Goal: Task Accomplishment & Management: Complete application form

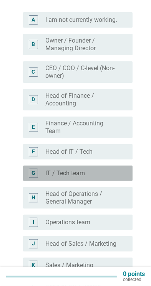
scroll to position [66, 0]
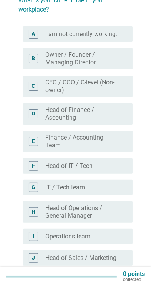
click at [110, 62] on label "Owner / Founder / Managing Director" at bounding box center [82, 58] width 75 height 15
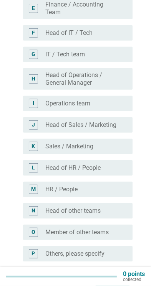
scroll to position [236, 0]
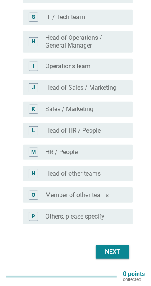
click at [116, 255] on div "Next" at bounding box center [112, 251] width 21 height 9
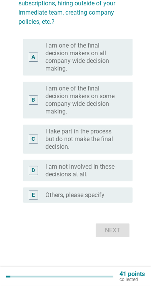
scroll to position [0, 0]
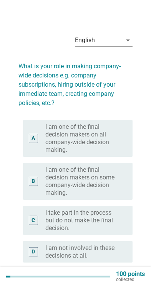
click at [108, 133] on label "I am one of the final decision makers on all company-wide decision making." at bounding box center [82, 138] width 75 height 31
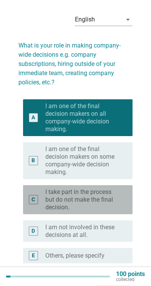
scroll to position [60, 0]
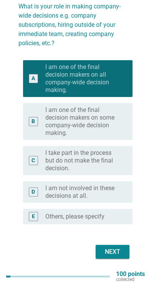
click at [117, 252] on div "Next" at bounding box center [112, 251] width 21 height 9
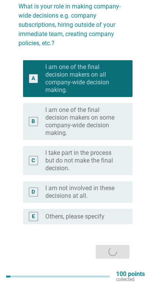
scroll to position [0, 0]
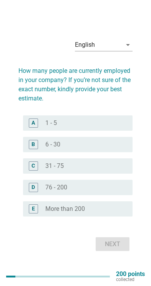
click at [120, 127] on div "A radio_button_unchecked 1 - 5" at bounding box center [77, 122] width 109 height 15
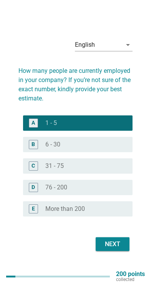
click at [123, 249] on div "Next" at bounding box center [112, 244] width 21 height 9
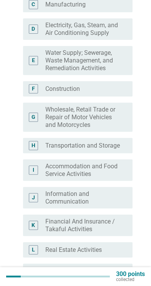
scroll to position [145, 0]
click at [113, 118] on label "Wholesale, Retail Trade or Repair of Motor Vehicles and Motorcycles" at bounding box center [82, 116] width 75 height 23
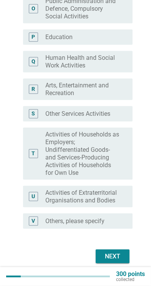
scroll to position [474, 0]
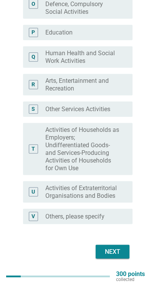
click at [105, 144] on label "Activities of Households as Employers; Undifferentiated Goods-and Services-Prod…" at bounding box center [82, 149] width 75 height 46
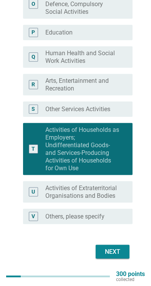
click at [115, 247] on button "Next" at bounding box center [112, 252] width 34 height 14
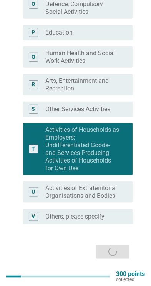
scroll to position [0, 0]
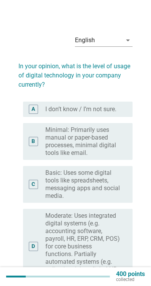
click at [113, 186] on label "Basic: Uses some digital tools like spreadsheets, messaging apps and social med…" at bounding box center [82, 184] width 75 height 31
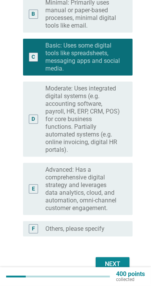
scroll to position [140, 0]
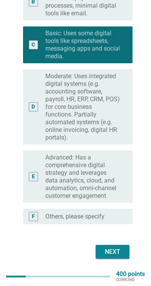
click at [113, 123] on label "Moderate: Uses integrated digital systems (e.g. accounting software, payroll, H…" at bounding box center [82, 106] width 75 height 69
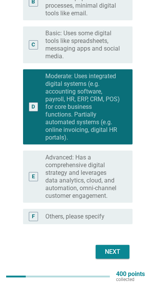
click at [120, 252] on div "Next" at bounding box center [112, 251] width 21 height 9
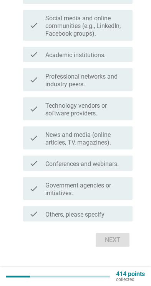
scroll to position [0, 0]
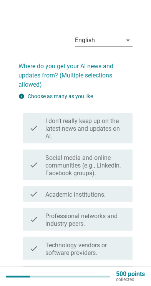
click at [115, 163] on label "Social media and online communities (e.g., LinkedIn, Facebook groups)." at bounding box center [85, 165] width 81 height 23
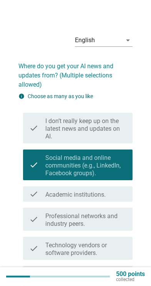
click at [114, 197] on div "check_box_outline_blank Academic institutions." at bounding box center [85, 193] width 81 height 9
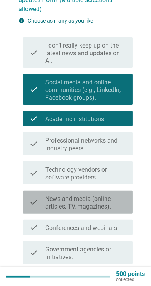
scroll to position [98, 0]
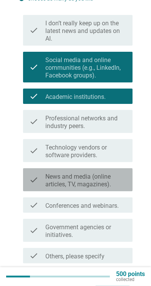
click at [112, 185] on label "News and media (online articles, TV, magazines)." at bounding box center [85, 180] width 81 height 15
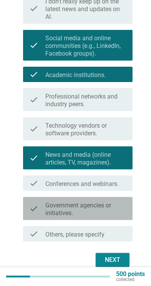
scroll to position [127, 0]
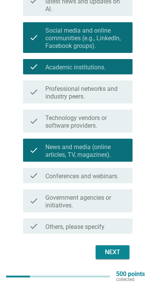
click at [118, 176] on label "Conferences and webinars." at bounding box center [81, 177] width 73 height 8
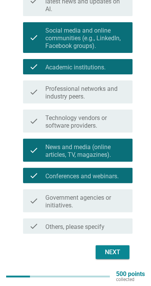
click at [118, 201] on label "Government agencies or initiatives." at bounding box center [85, 201] width 81 height 15
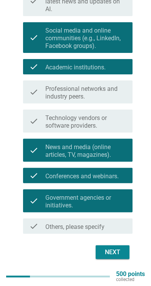
click at [120, 250] on div "Next" at bounding box center [112, 252] width 21 height 9
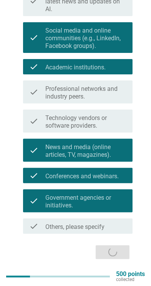
scroll to position [0, 0]
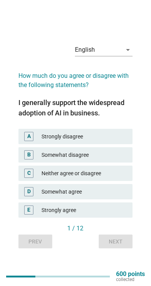
click at [110, 178] on div "Neither agree or disagree" at bounding box center [83, 173] width 85 height 9
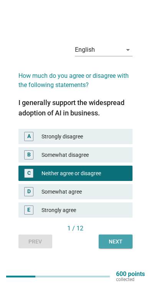
click at [120, 246] on div "Next" at bounding box center [115, 242] width 21 height 8
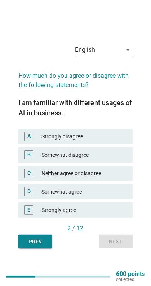
click at [120, 196] on div "Somewhat agree" at bounding box center [83, 191] width 85 height 9
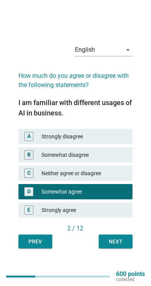
click at [121, 246] on div "Next" at bounding box center [115, 242] width 21 height 8
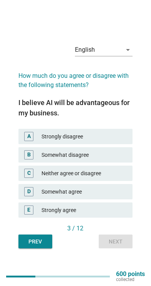
click at [117, 196] on div "Somewhat agree" at bounding box center [83, 191] width 85 height 9
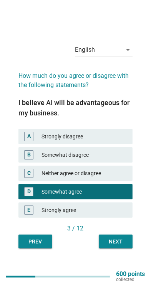
click at [122, 246] on div "Next" at bounding box center [115, 242] width 21 height 8
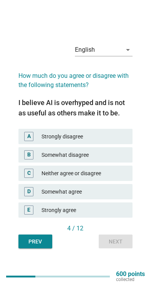
click at [124, 195] on div "D Somewhat agree" at bounding box center [75, 191] width 114 height 15
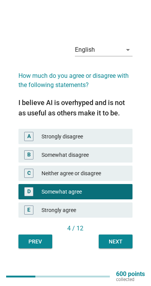
click at [122, 246] on div "Next" at bounding box center [115, 242] width 21 height 8
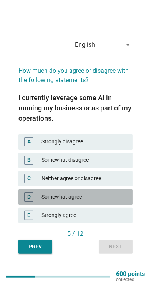
click at [127, 203] on div "D Somewhat agree" at bounding box center [75, 196] width 114 height 15
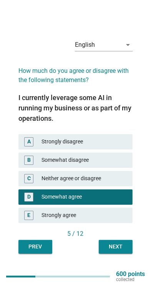
click at [123, 254] on button "Next" at bounding box center [116, 247] width 34 height 14
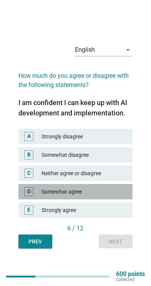
click at [121, 196] on div "Somewhat agree" at bounding box center [83, 191] width 85 height 9
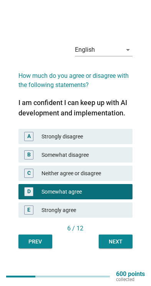
click at [124, 247] on button "Next" at bounding box center [116, 242] width 34 height 14
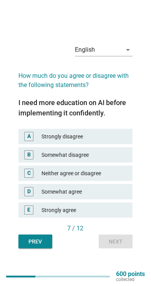
click at [123, 196] on div "Somewhat agree" at bounding box center [83, 191] width 85 height 9
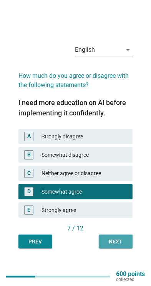
click at [122, 246] on div "Next" at bounding box center [115, 242] width 21 height 8
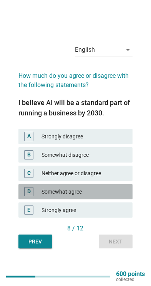
click at [123, 196] on div "Somewhat agree" at bounding box center [83, 191] width 85 height 9
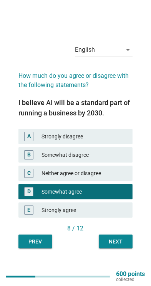
click at [119, 246] on div "Next" at bounding box center [115, 242] width 21 height 8
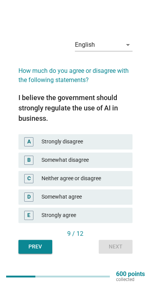
click at [118, 202] on div "Somewhat agree" at bounding box center [83, 196] width 85 height 9
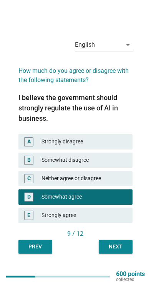
click at [122, 251] on div "Next" at bounding box center [115, 247] width 21 height 8
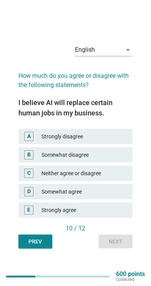
click at [121, 248] on div "Prev Next" at bounding box center [75, 242] width 114 height 14
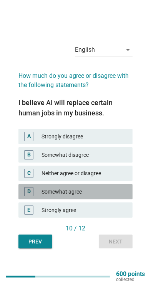
click at [123, 196] on div "Somewhat agree" at bounding box center [83, 191] width 85 height 9
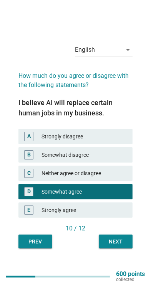
click at [121, 246] on div "Next" at bounding box center [115, 242] width 21 height 8
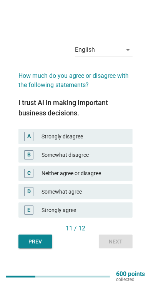
click at [121, 196] on div "Somewhat agree" at bounding box center [83, 191] width 85 height 9
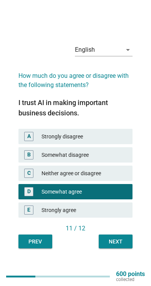
click at [121, 247] on button "Next" at bounding box center [116, 242] width 34 height 14
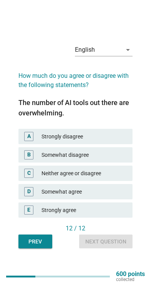
click at [122, 196] on div "Somewhat agree" at bounding box center [83, 191] width 85 height 9
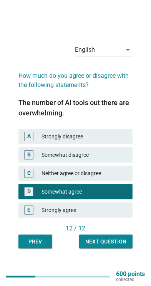
click at [120, 246] on div "Next question" at bounding box center [105, 242] width 41 height 8
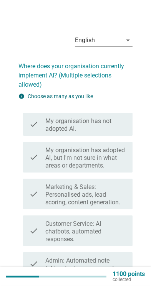
click at [118, 158] on label "My organisation has adopted AI, but I'm not sure in what areas or departments." at bounding box center [85, 157] width 81 height 23
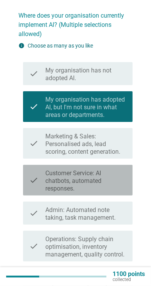
scroll to position [54, 0]
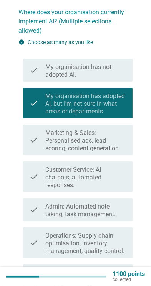
click at [117, 143] on label "Marketing & Sales: Personalised ads, lead scoring, content generation." at bounding box center [85, 140] width 81 height 23
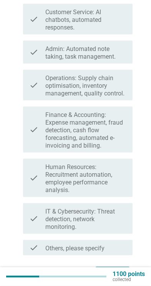
scroll to position [233, 0]
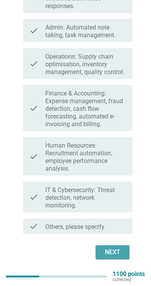
click at [119, 252] on div "Next" at bounding box center [112, 252] width 21 height 9
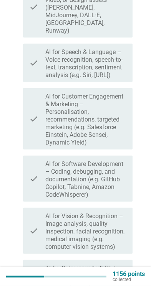
scroll to position [0, 0]
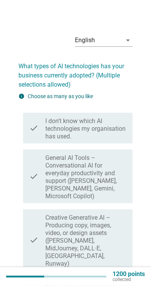
click at [112, 184] on label "General AI Tools – Conversational AI for everyday productivity and support ([PE…" at bounding box center [85, 177] width 81 height 46
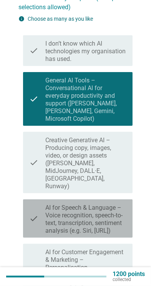
scroll to position [105, 0]
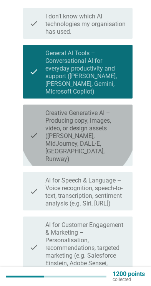
click at [117, 135] on label "Creative Generative AI – Producing copy, images, video, or design assets ([PERS…" at bounding box center [85, 136] width 81 height 54
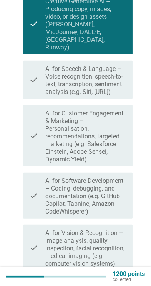
scroll to position [217, 0]
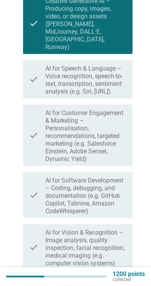
click at [114, 131] on label "AI for Customer Engagement & Marketing – Personalisation, recommendations, targ…" at bounding box center [85, 136] width 81 height 54
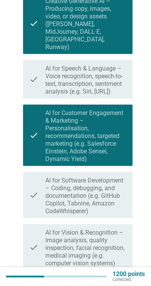
click at [117, 71] on label "AI for Speech & Language – Voice recognition, speech-to-text, transcription, se…" at bounding box center [85, 80] width 81 height 31
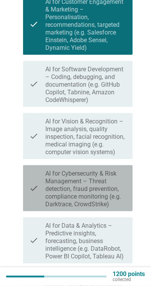
scroll to position [329, 0]
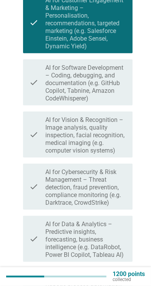
click at [116, 126] on label "AI for Vision & Recognition – Image analysis, quality inspection, facial recogn…" at bounding box center [85, 135] width 81 height 38
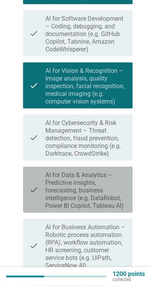
scroll to position [379, 0]
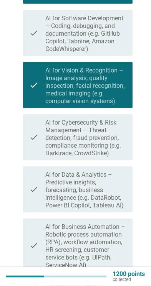
click at [117, 176] on label "AI for Data & Analytics – Predictive insights, forecasting, business intelligen…" at bounding box center [85, 190] width 81 height 38
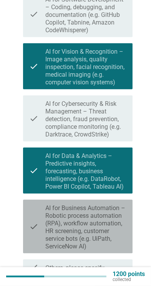
scroll to position [423, 0]
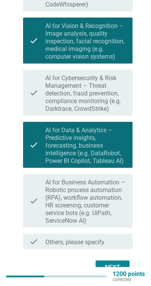
click at [113, 189] on label "AI for Business Automation – Robotic process automation (RPA), workflow automat…" at bounding box center [85, 202] width 81 height 46
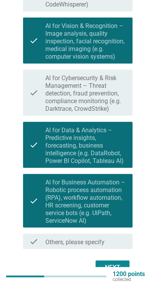
click at [121, 263] on div "Next" at bounding box center [112, 267] width 21 height 9
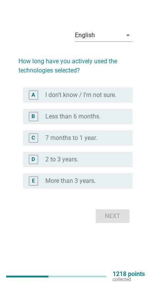
scroll to position [0, 0]
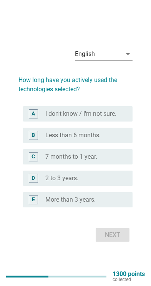
click at [120, 161] on div "radio_button_unchecked 7 months to 1 year." at bounding box center [85, 157] width 81 height 8
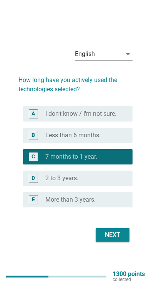
click at [123, 242] on button "Next" at bounding box center [112, 235] width 34 height 14
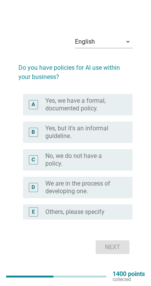
click at [114, 140] on label "Yes, but it's an informal guideline." at bounding box center [82, 132] width 75 height 15
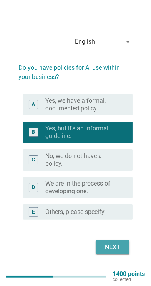
click at [116, 252] on div "Next" at bounding box center [112, 247] width 21 height 9
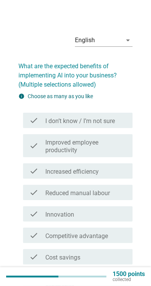
click at [118, 171] on div "check_box_outline_blank Increased efficiency" at bounding box center [85, 170] width 81 height 9
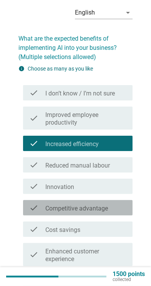
scroll to position [54, 0]
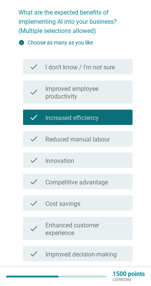
click at [122, 181] on div "check_box_outline_blank Competitive advantage" at bounding box center [85, 181] width 81 height 9
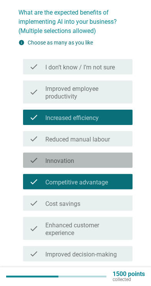
click at [122, 159] on div "check_box_outline_blank Innovation" at bounding box center [85, 160] width 81 height 9
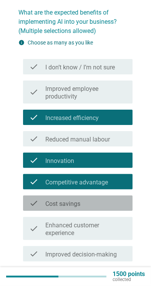
click at [119, 204] on div "check_box_outline_blank Cost savings" at bounding box center [85, 203] width 81 height 9
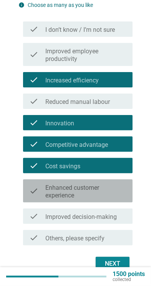
scroll to position [103, 0]
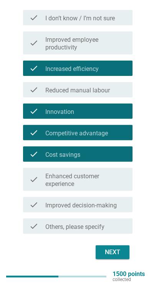
click at [120, 183] on label "Enhanced customer experience" at bounding box center [85, 180] width 81 height 15
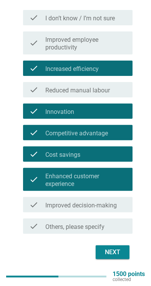
click at [117, 204] on label "Improved decision-making" at bounding box center [80, 206] width 71 height 8
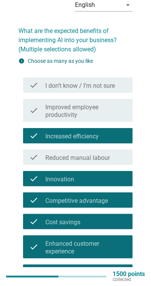
scroll to position [35, 0]
click at [123, 161] on div "check_box_outline_blank Reduced manual labour" at bounding box center [85, 157] width 81 height 9
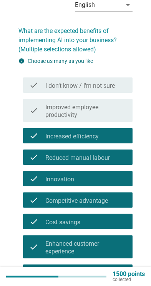
click at [120, 106] on label "Improved employee productivity" at bounding box center [85, 111] width 81 height 15
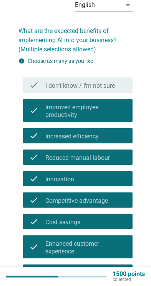
scroll to position [103, 0]
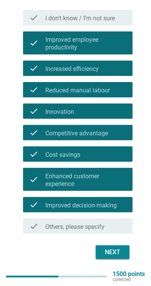
click at [115, 253] on div "Next" at bounding box center [112, 252] width 21 height 9
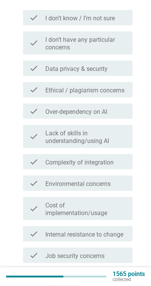
scroll to position [0, 0]
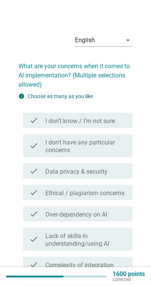
click at [120, 170] on div "check_box_outline_blank Data privacy & security" at bounding box center [85, 170] width 81 height 9
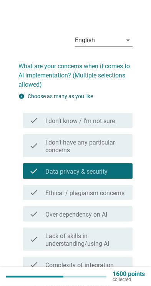
click at [123, 193] on label "Ethical / plagiarism concerns" at bounding box center [84, 193] width 79 height 8
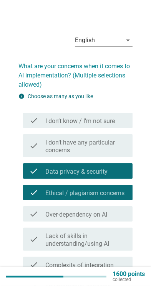
click at [117, 211] on div "check_box_outline_blank Over-dependency on AI" at bounding box center [85, 213] width 81 height 9
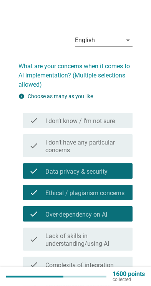
click at [110, 240] on label "Lack of skills in understanding/using AI" at bounding box center [85, 239] width 81 height 15
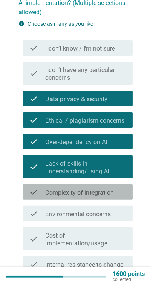
scroll to position [73, 0]
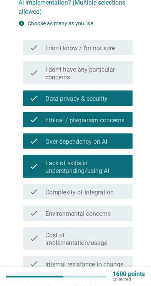
click at [120, 192] on div "check_box_outline_blank Complexity of integration" at bounding box center [85, 191] width 81 height 9
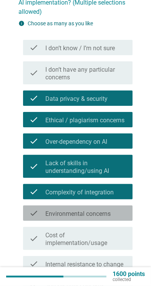
click at [118, 214] on div "check_box_outline_blank Environmental concerns" at bounding box center [85, 213] width 81 height 9
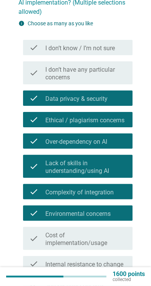
click at [118, 241] on label "Cost of implementation/usage" at bounding box center [85, 239] width 81 height 15
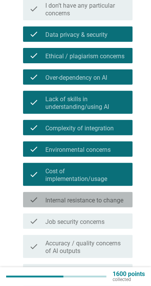
scroll to position [137, 0]
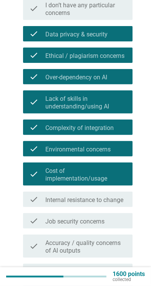
click at [118, 203] on label "Internal resistance to change" at bounding box center [84, 200] width 78 height 8
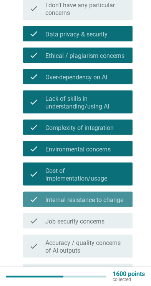
click at [117, 220] on div "check_box_outline_blank Job security concerns" at bounding box center [85, 220] width 81 height 9
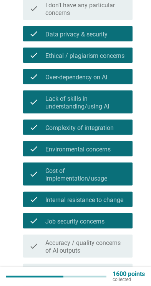
click at [114, 245] on label "Accuracy / quality concerns of AI outputs" at bounding box center [85, 246] width 81 height 15
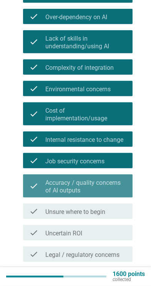
scroll to position [200, 0]
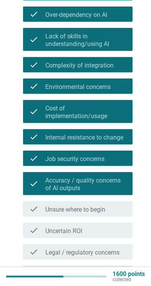
click at [115, 211] on div "check_box_outline_blank Unsure where to begin" at bounding box center [85, 208] width 81 height 9
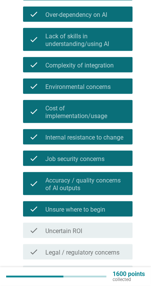
click at [117, 230] on div "check_box_outline_blank Uncertain ROI" at bounding box center [85, 230] width 81 height 9
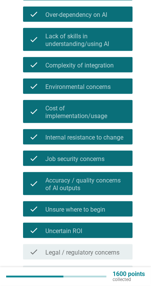
click at [117, 254] on label "Legal / regulatory concerns" at bounding box center [82, 253] width 74 height 8
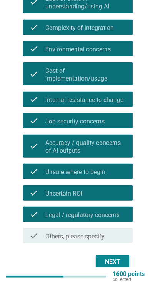
scroll to position [235, 0]
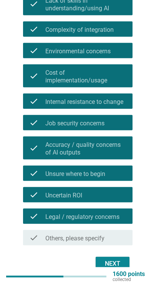
click at [112, 264] on div "Next" at bounding box center [112, 263] width 21 height 9
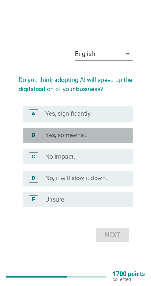
click at [117, 139] on div "radio_button_unchecked Yes, somewhat." at bounding box center [82, 136] width 75 height 8
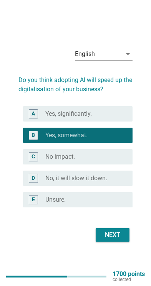
click at [121, 240] on div "Next" at bounding box center [112, 234] width 21 height 9
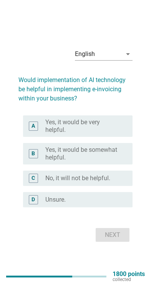
click at [117, 161] on label "Yes, it would be somewhat helpful." at bounding box center [82, 153] width 75 height 15
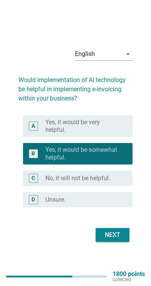
click at [120, 240] on div "Next" at bounding box center [112, 234] width 21 height 9
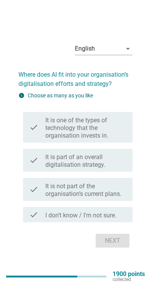
click at [119, 169] on label "It is part of an overall digitalisation strategy." at bounding box center [85, 160] width 81 height 15
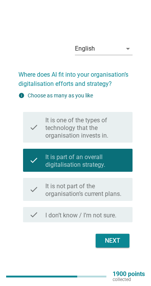
click at [119, 245] on div "Next" at bounding box center [112, 240] width 21 height 9
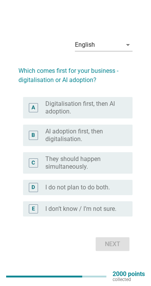
click at [118, 143] on label "AI adoption first, then digitalisation." at bounding box center [82, 135] width 75 height 15
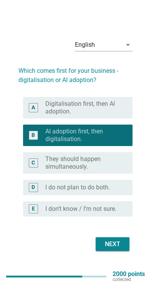
click at [119, 249] on div "Next" at bounding box center [112, 244] width 21 height 9
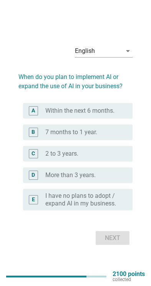
click at [123, 136] on div "radio_button_unchecked 7 months to 1 year." at bounding box center [85, 132] width 81 height 8
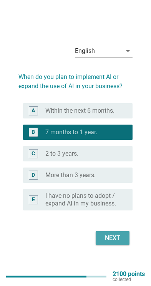
click at [119, 243] on div "Next" at bounding box center [112, 237] width 21 height 9
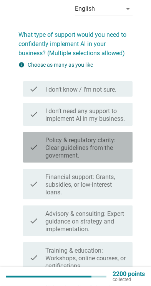
scroll to position [33, 0]
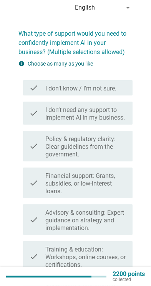
click at [117, 181] on label "Financial support: Grants, subsidies, or low-interest loans." at bounding box center [85, 183] width 81 height 23
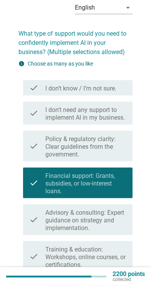
click at [118, 149] on label "Policy & regulatory clarity: Clear guidelines from the government." at bounding box center [85, 146] width 81 height 23
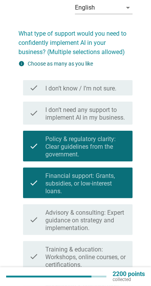
click at [118, 215] on label "Advisory & consulting: Expert guidance on strategy and implementation." at bounding box center [85, 220] width 81 height 23
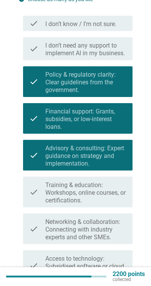
scroll to position [97, 0]
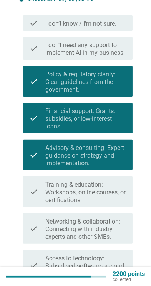
click at [119, 194] on label "Training & education: Workshops, online courses, or certifications." at bounding box center [85, 192] width 81 height 23
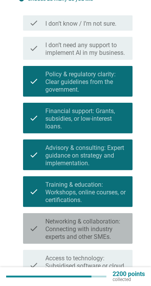
click at [117, 229] on label "Networking & collaboration: Connecting with industry experts and other SMEs." at bounding box center [85, 229] width 81 height 23
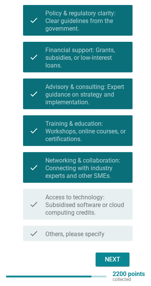
click at [117, 199] on label "Access to technology: Subsidised software or cloud computing credits." at bounding box center [85, 205] width 81 height 23
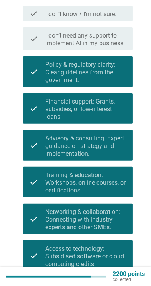
scroll to position [166, 0]
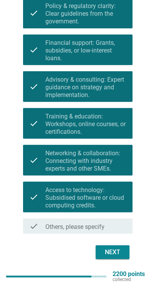
click at [118, 250] on div "Next" at bounding box center [112, 252] width 21 height 9
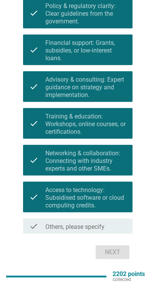
scroll to position [0, 0]
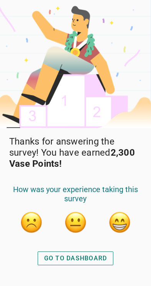
click at [90, 263] on div "GO TO DASHBOARD" at bounding box center [75, 258] width 63 height 9
